Goal: Task Accomplishment & Management: Use online tool/utility

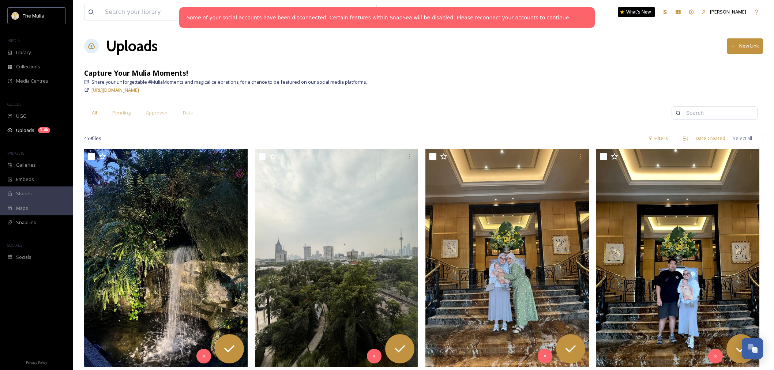
scroll to position [366, 0]
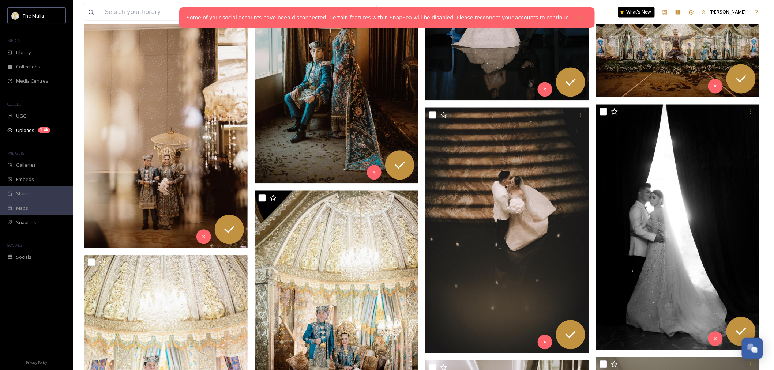
scroll to position [609, 0]
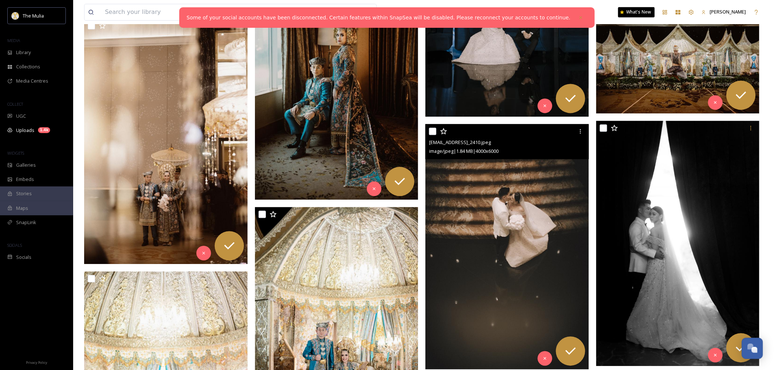
click at [525, 176] on img at bounding box center [507, 246] width 164 height 245
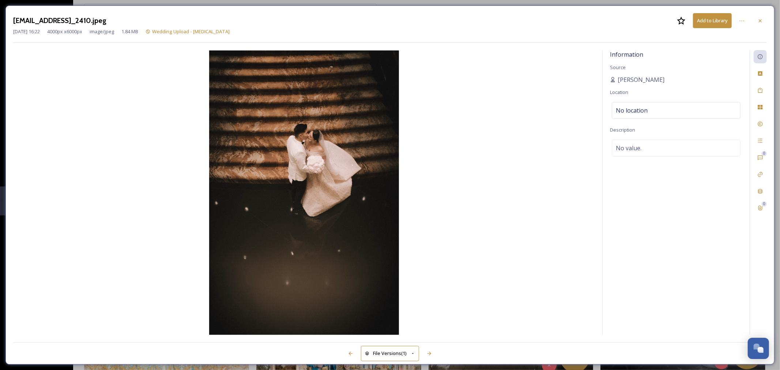
click at [185, 5] on div "[EMAIL_ADDRESS]_2410.jpeg Add to Library [DATE] 16:22 4000 px x 6000 px image/j…" at bounding box center [389, 184] width 769 height 359
click at [27, 6] on div "[EMAIL_ADDRESS]_2410.jpeg Add to Library [DATE] 16:22 4000 px x 6000 px image/j…" at bounding box center [389, 184] width 769 height 359
click at [759, 22] on icon at bounding box center [761, 21] width 6 height 6
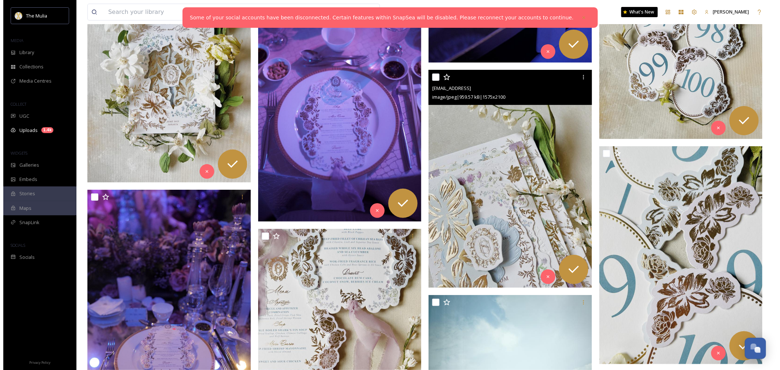
scroll to position [4633, 0]
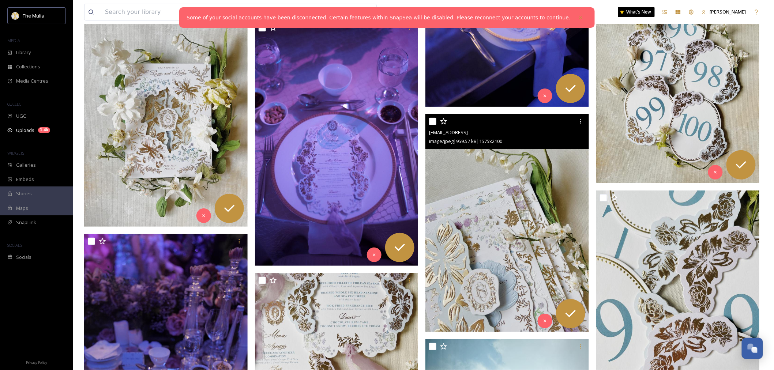
click at [491, 152] on img at bounding box center [507, 223] width 164 height 218
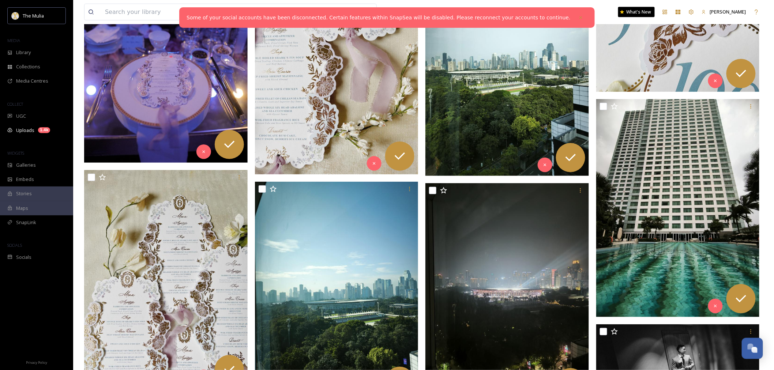
scroll to position [5001, 0]
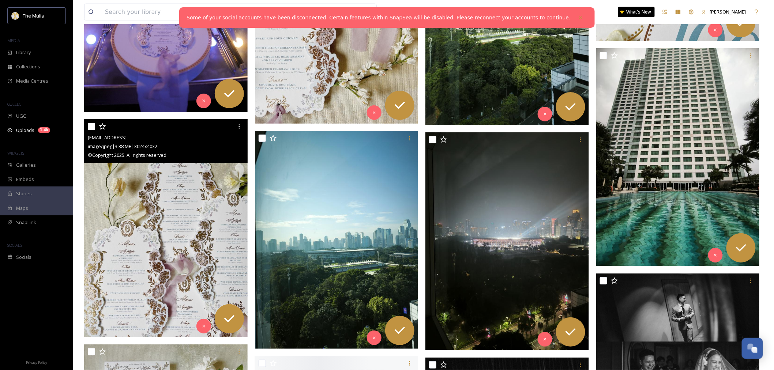
click at [159, 228] on img at bounding box center [166, 228] width 164 height 218
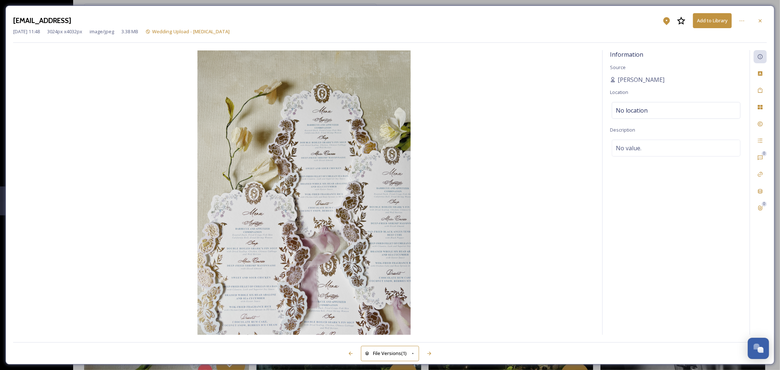
click at [394, 5] on div "ext_1752209287.180726_kurniawanhowijaya@gmail.com-7CD642D2-A440-47A8-AEC7-D9F6B…" at bounding box center [389, 184] width 769 height 359
click at [759, 23] on icon at bounding box center [761, 21] width 6 height 6
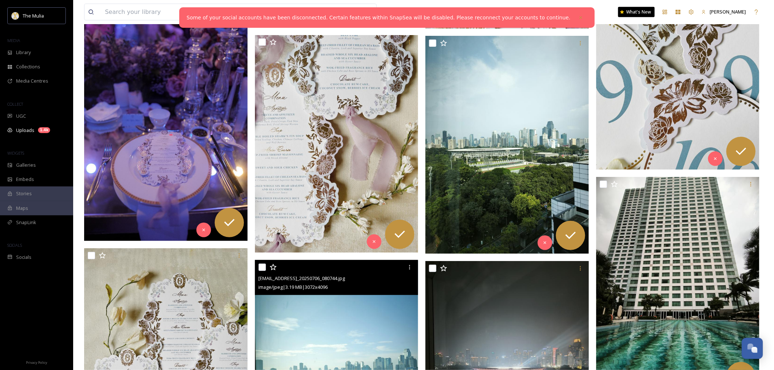
scroll to position [4757, 0]
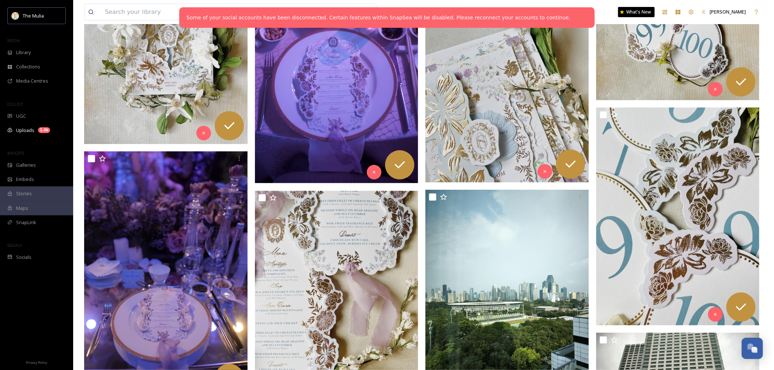
click at [511, 138] on img at bounding box center [507, 74] width 164 height 218
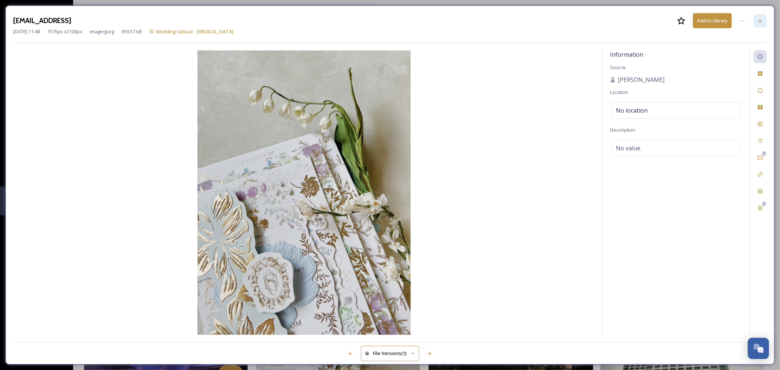
click at [763, 23] on div at bounding box center [760, 20] width 13 height 13
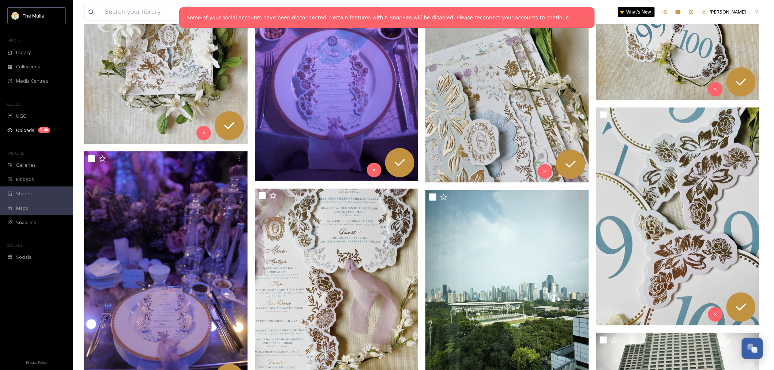
scroll to position [5082, 0]
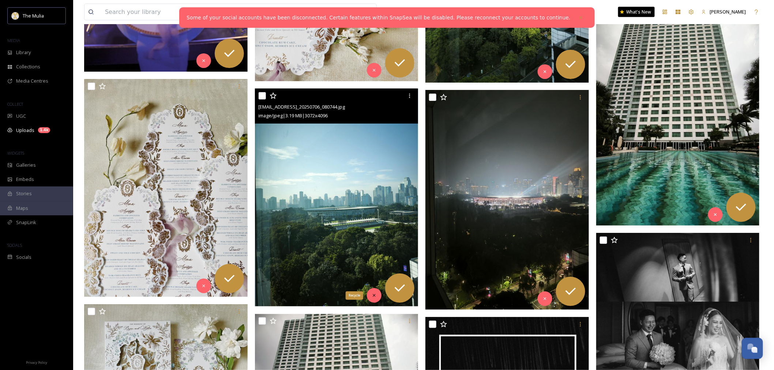
click at [379, 297] on div "Recycle" at bounding box center [374, 295] width 15 height 15
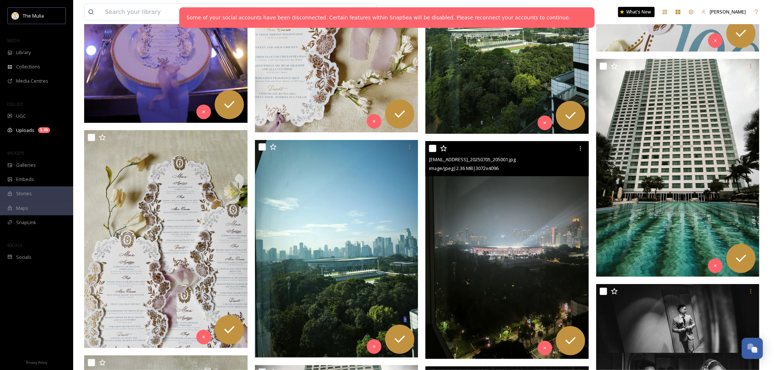
scroll to position [4960, 0]
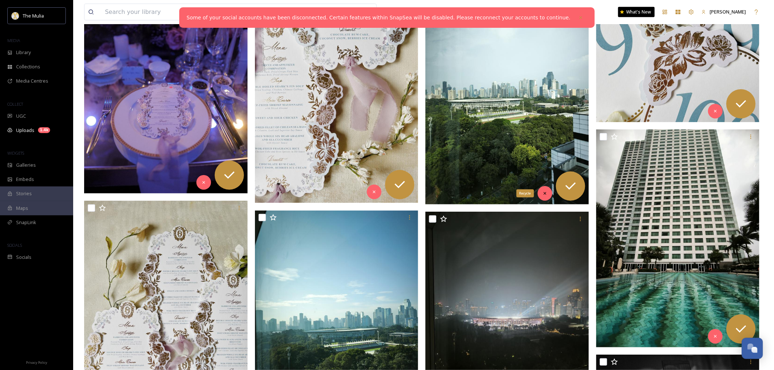
click at [540, 193] on div "Recycle" at bounding box center [545, 193] width 15 height 15
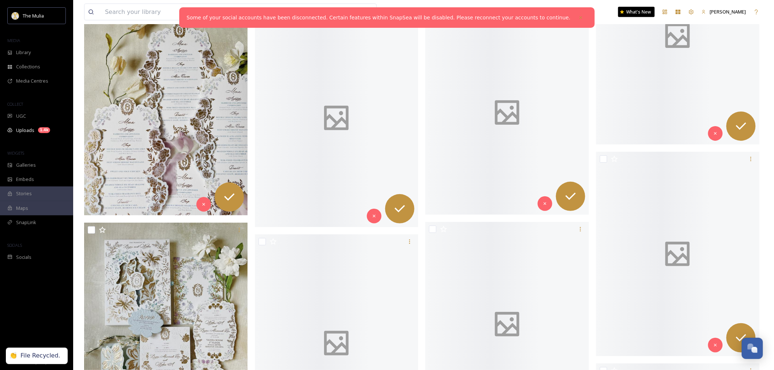
click at [545, 215] on div at bounding box center [507, 113] width 164 height 204
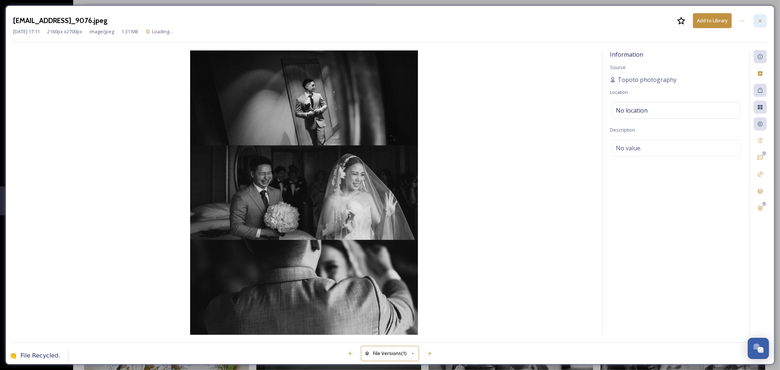
click at [762, 20] on icon at bounding box center [761, 21] width 6 height 6
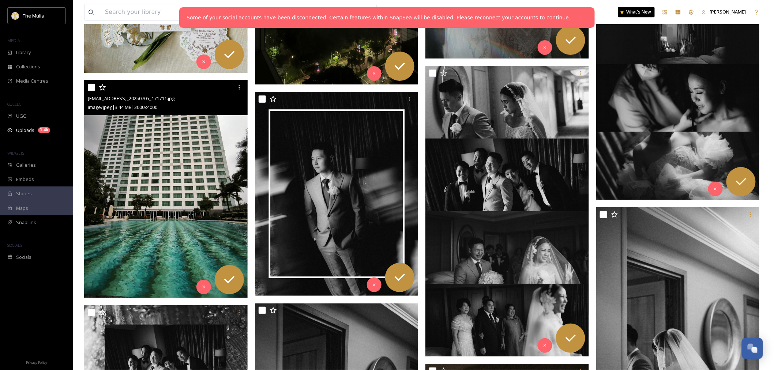
scroll to position [5569, 0]
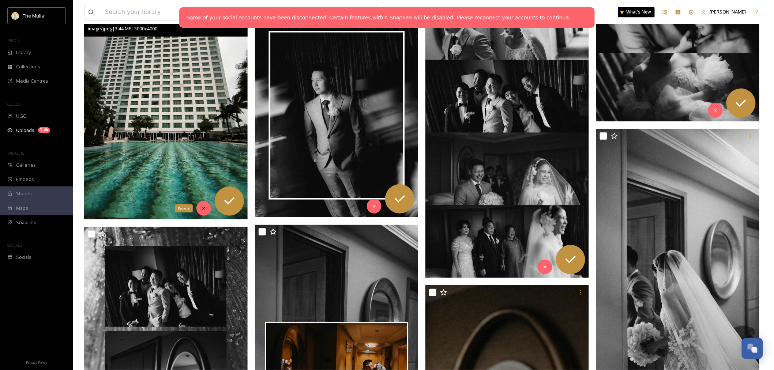
click at [204, 204] on div "Recycle" at bounding box center [203, 208] width 15 height 15
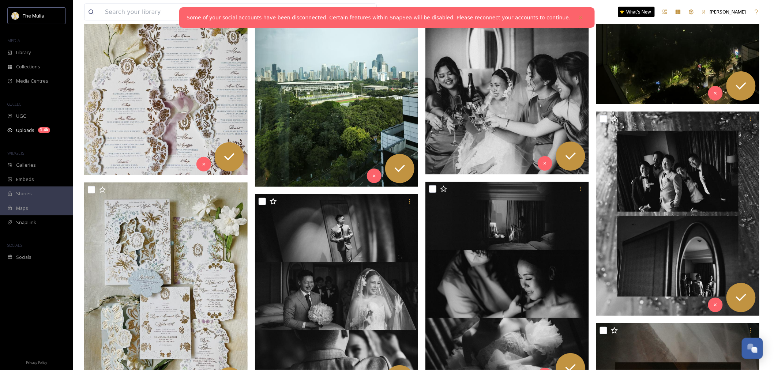
scroll to position [4878, 0]
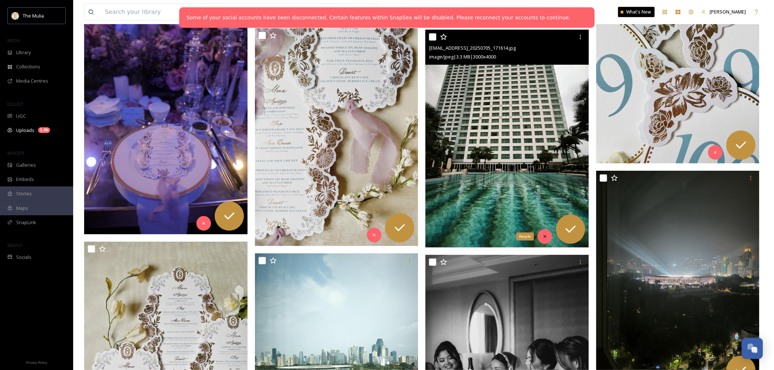
click at [543, 234] on icon at bounding box center [544, 236] width 5 height 5
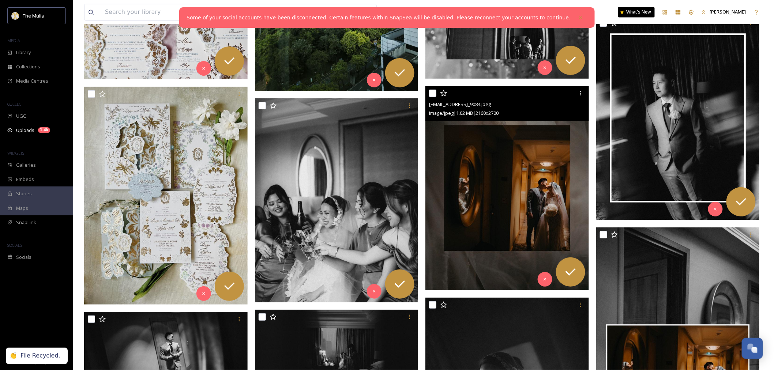
scroll to position [5244, 0]
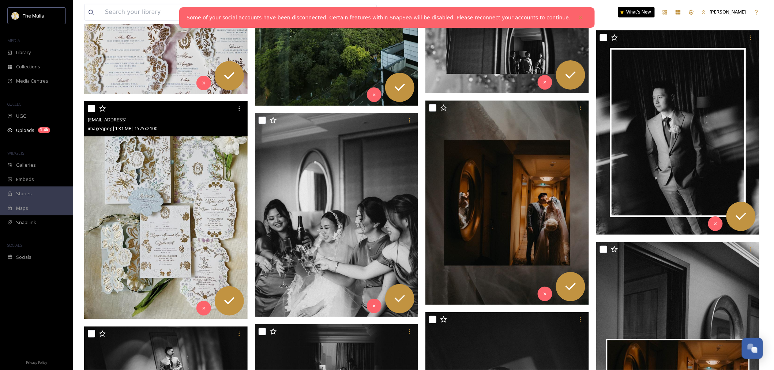
click at [173, 151] on img at bounding box center [166, 210] width 164 height 218
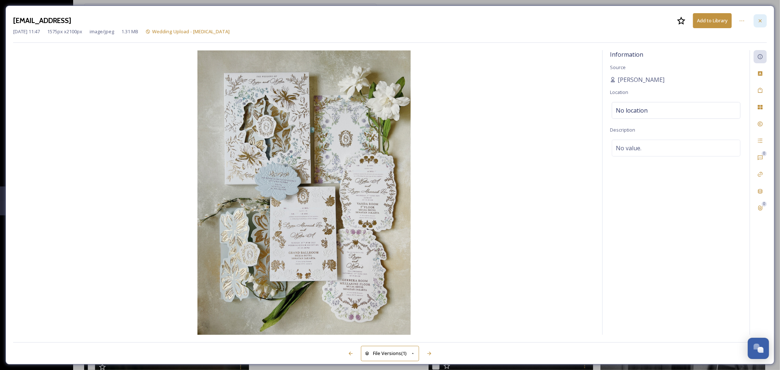
click at [765, 21] on div at bounding box center [760, 20] width 13 height 13
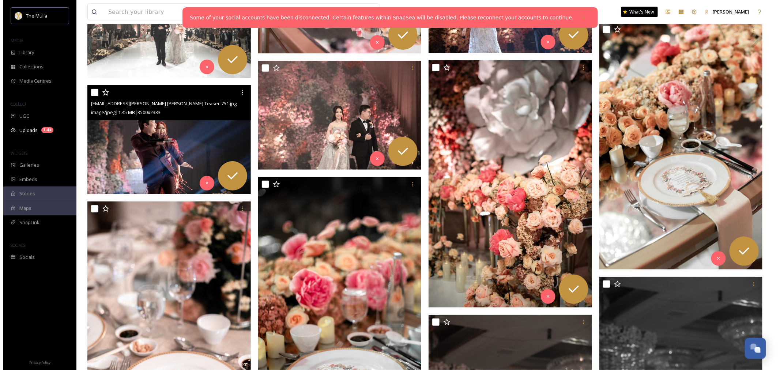
scroll to position [10975, 0]
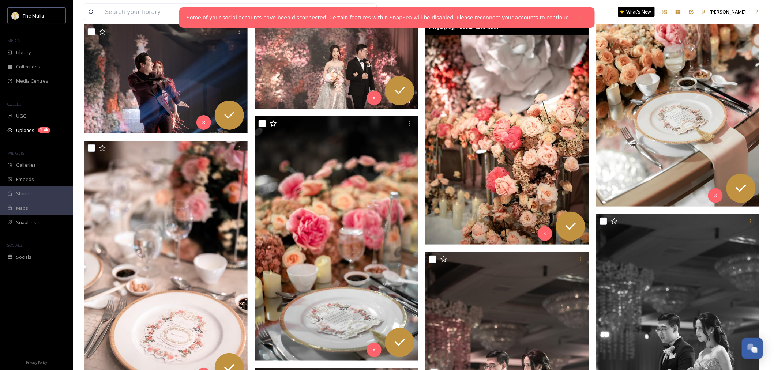
click at [516, 123] on img at bounding box center [507, 122] width 164 height 245
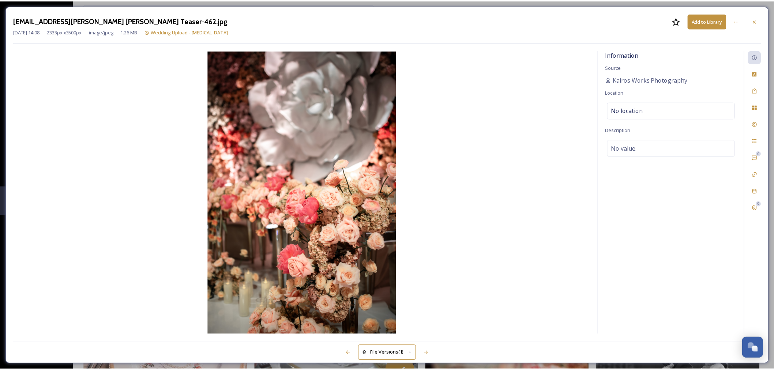
scroll to position [10999, 0]
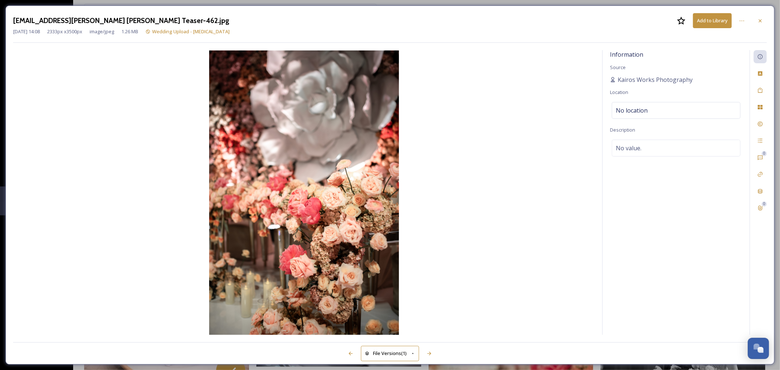
click at [760, 15] on div at bounding box center [760, 20] width 13 height 13
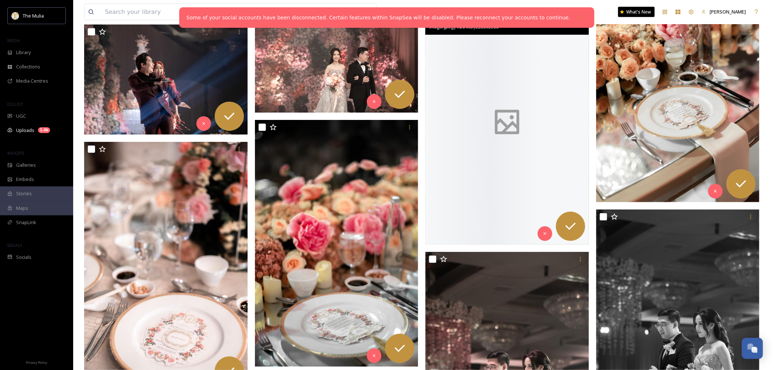
click at [758, 20] on div "View all files What's New Monica Widodo" at bounding box center [423, 12] width 679 height 24
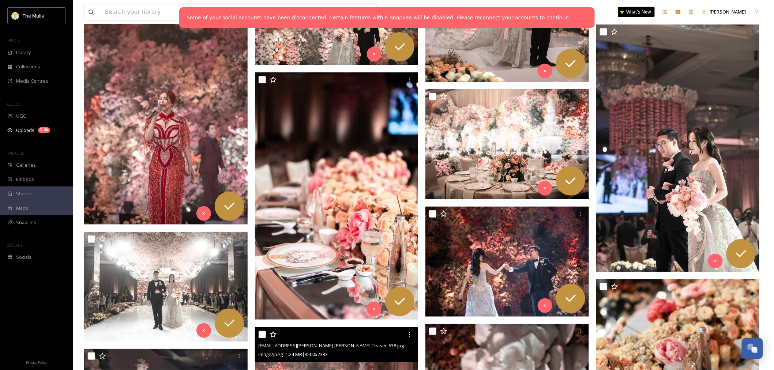
scroll to position [10674, 0]
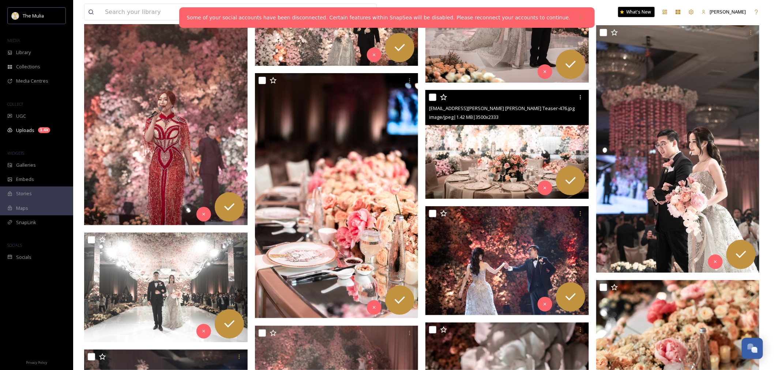
click at [500, 165] on img at bounding box center [507, 144] width 164 height 109
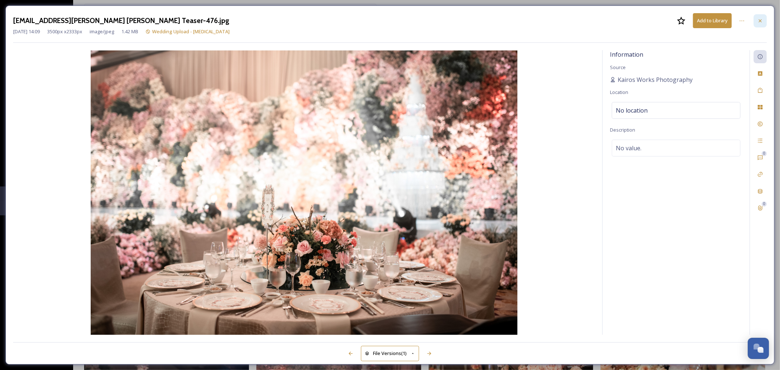
click at [762, 20] on icon at bounding box center [761, 21] width 6 height 6
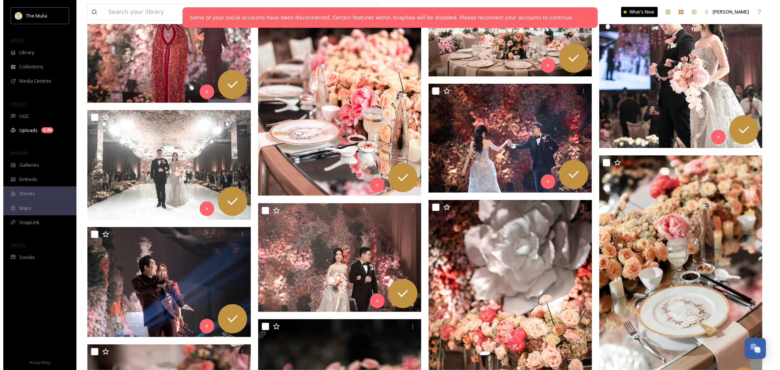
scroll to position [10796, 0]
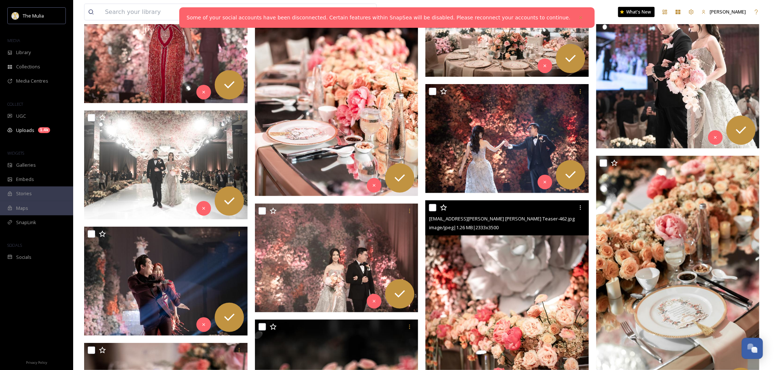
click at [507, 253] on img at bounding box center [507, 322] width 164 height 245
